Goal: Transaction & Acquisition: Purchase product/service

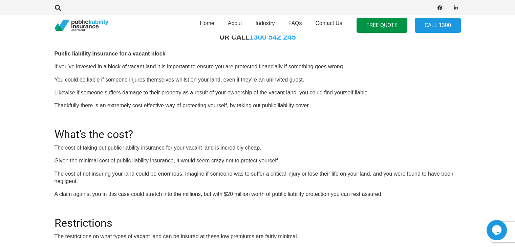
scroll to position [68, 0]
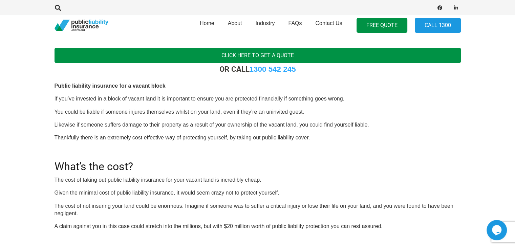
click at [263, 53] on link "Click here to get a quote" at bounding box center [257, 55] width 406 height 15
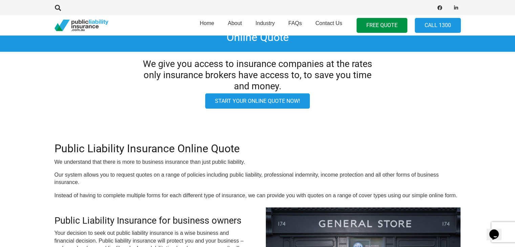
click at [261, 100] on link "Start your online quote now!" at bounding box center [257, 100] width 105 height 15
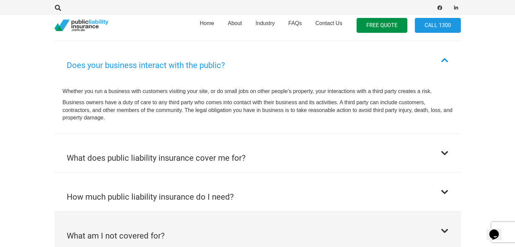
scroll to position [440, 0]
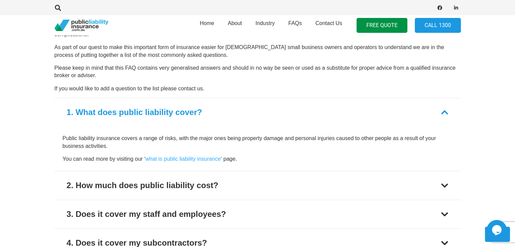
scroll to position [466, 0]
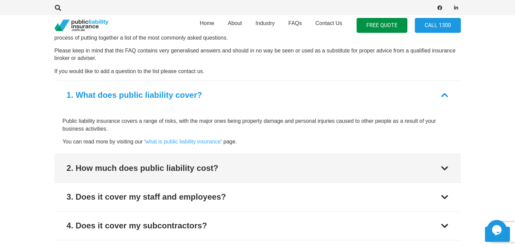
drag, startPoint x: 190, startPoint y: 171, endPoint x: 173, endPoint y: 174, distance: 17.5
click at [190, 171] on div "2. How much does public liability cost?" at bounding box center [143, 168] width 152 height 12
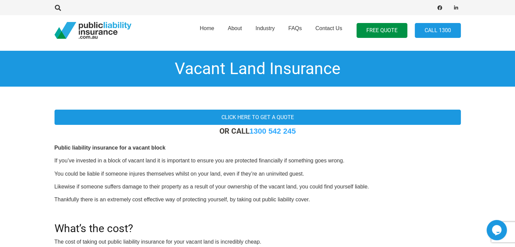
scroll to position [0, 0]
